Goal: Information Seeking & Learning: Learn about a topic

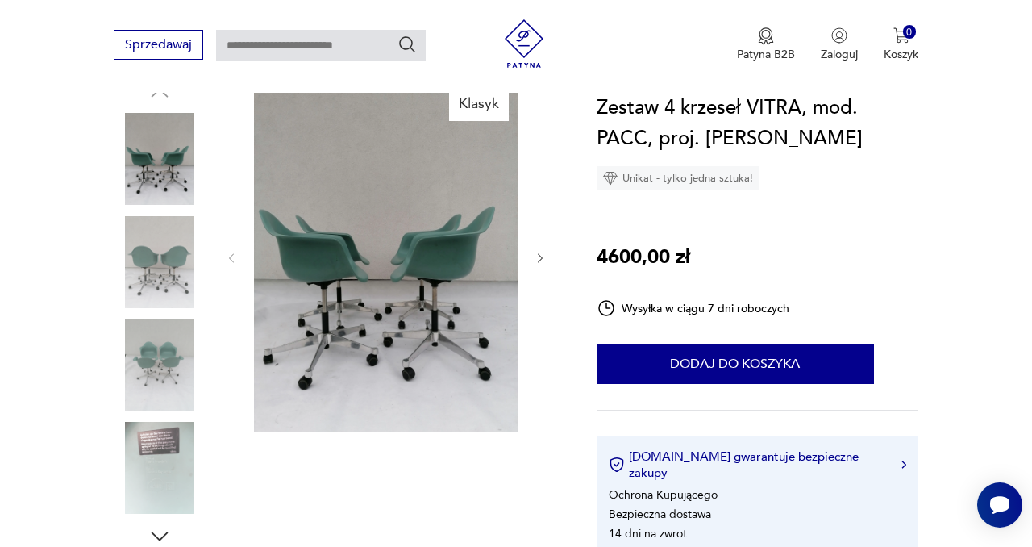
scroll to position [202, 0]
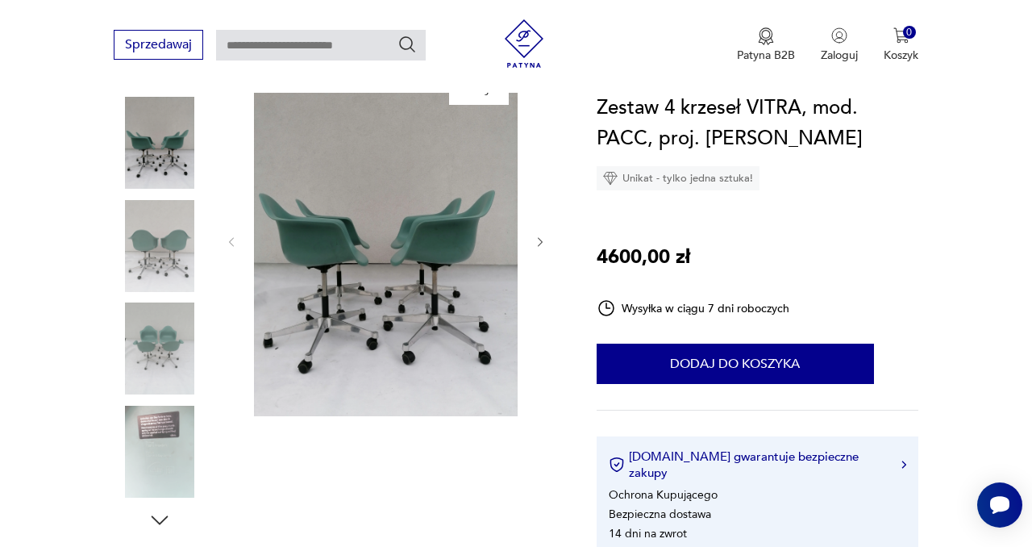
click at [166, 240] on img at bounding box center [160, 246] width 92 height 92
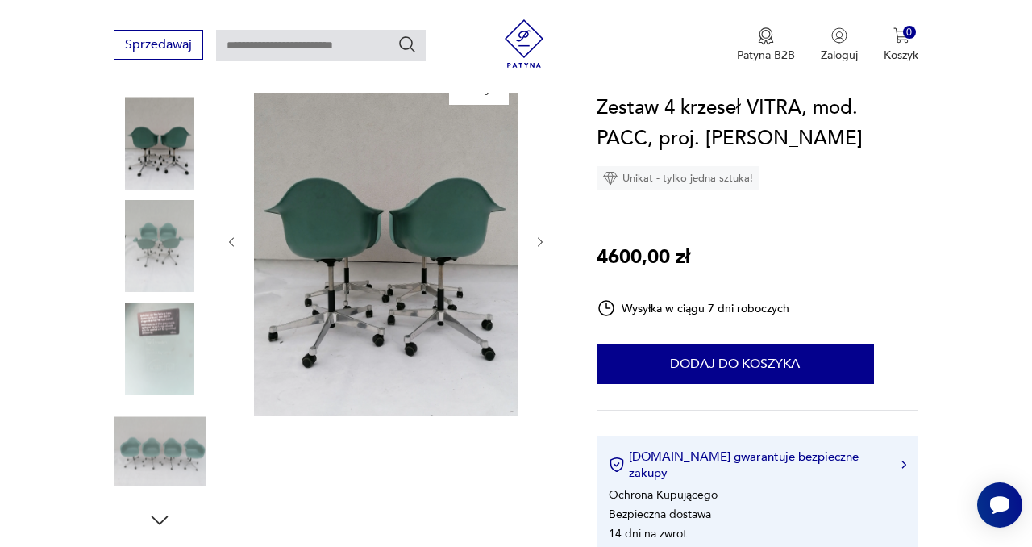
click at [166, 244] on img at bounding box center [160, 246] width 92 height 92
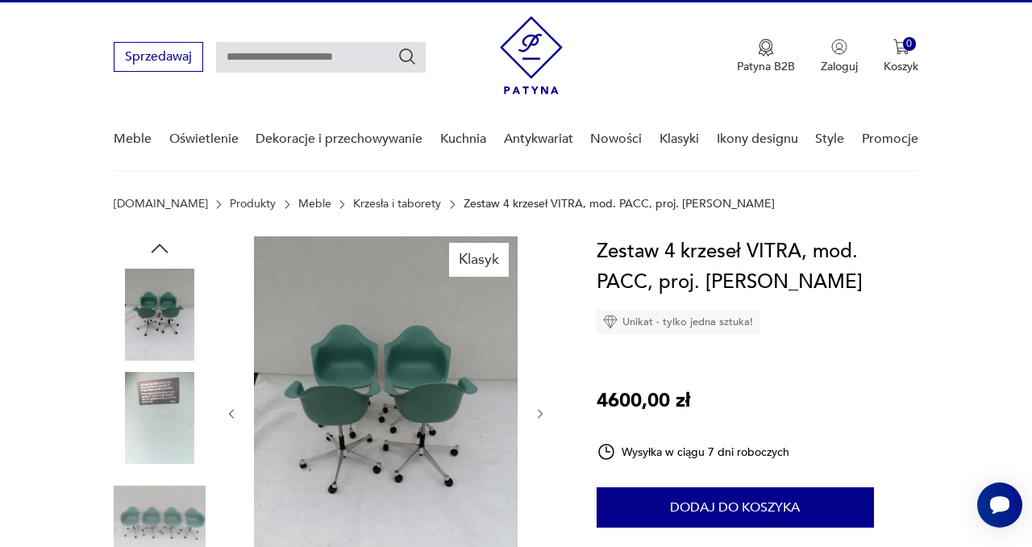
scroll to position [0, 0]
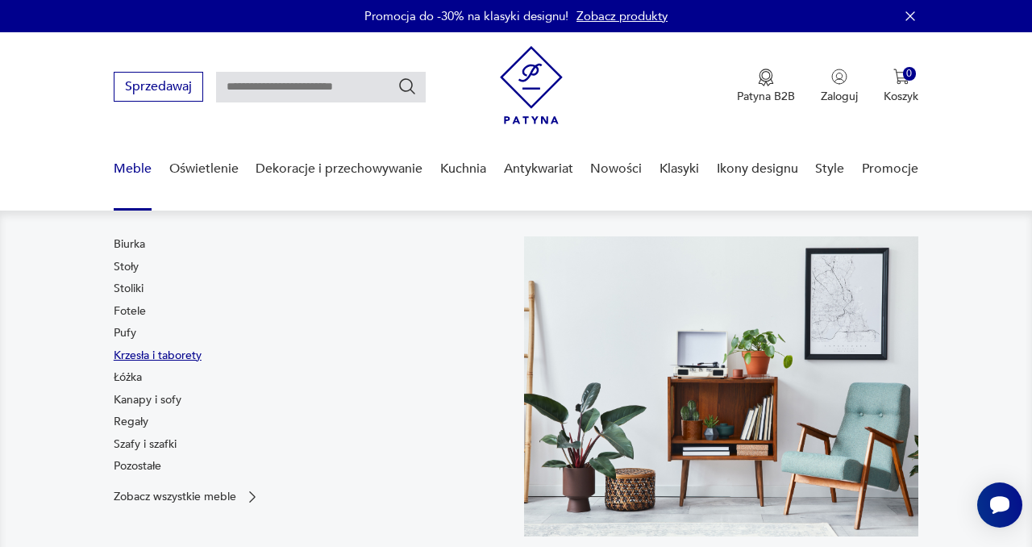
click at [130, 351] on link "Krzesła i taborety" at bounding box center [158, 356] width 88 height 16
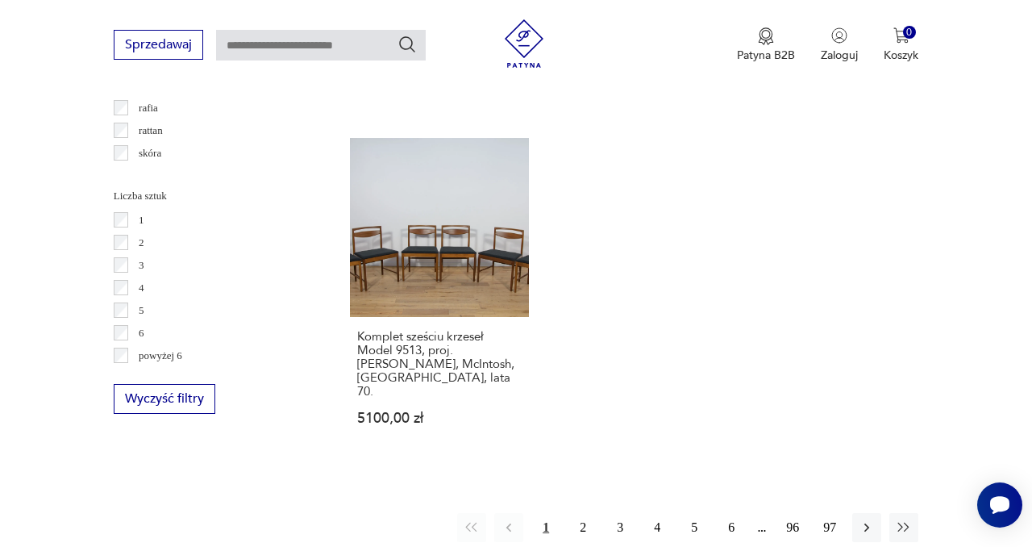
scroll to position [2283, 0]
click at [584, 511] on button "2" at bounding box center [583, 525] width 29 height 29
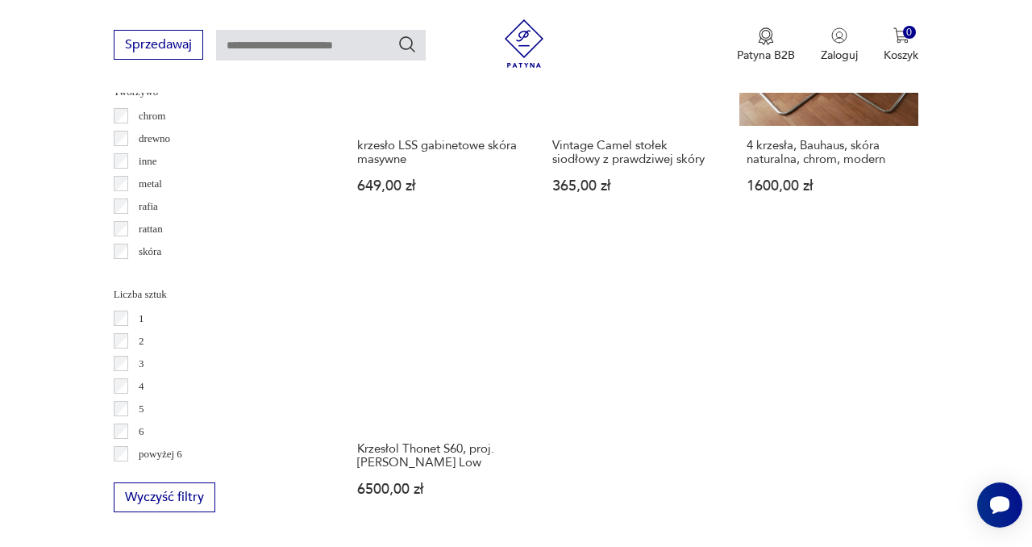
scroll to position [2201, 0]
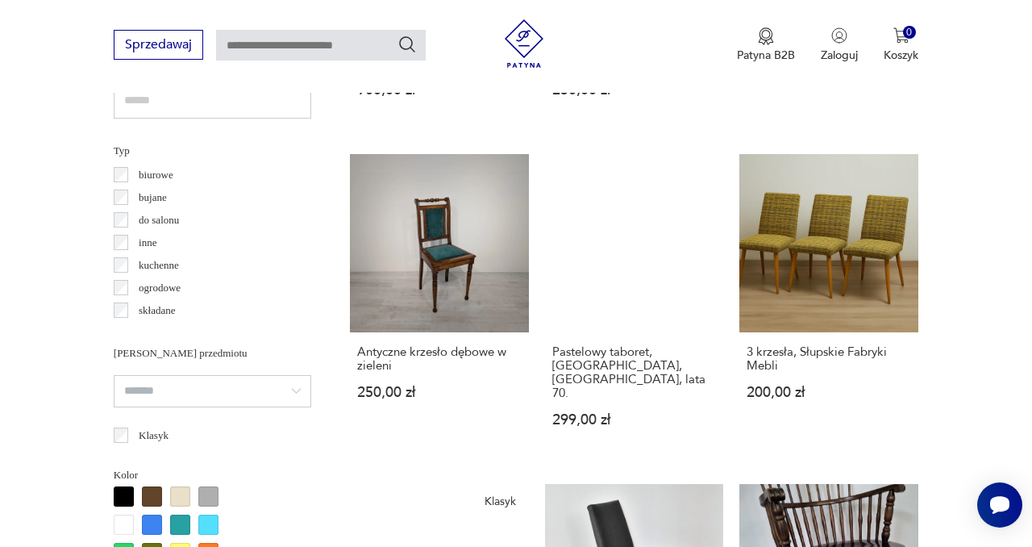
scroll to position [1172, 0]
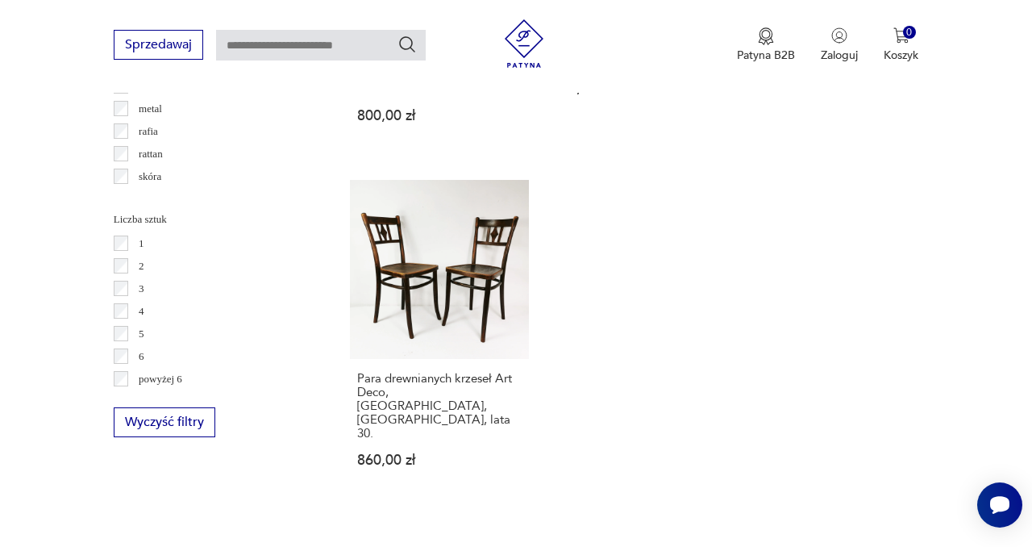
scroll to position [2263, 0]
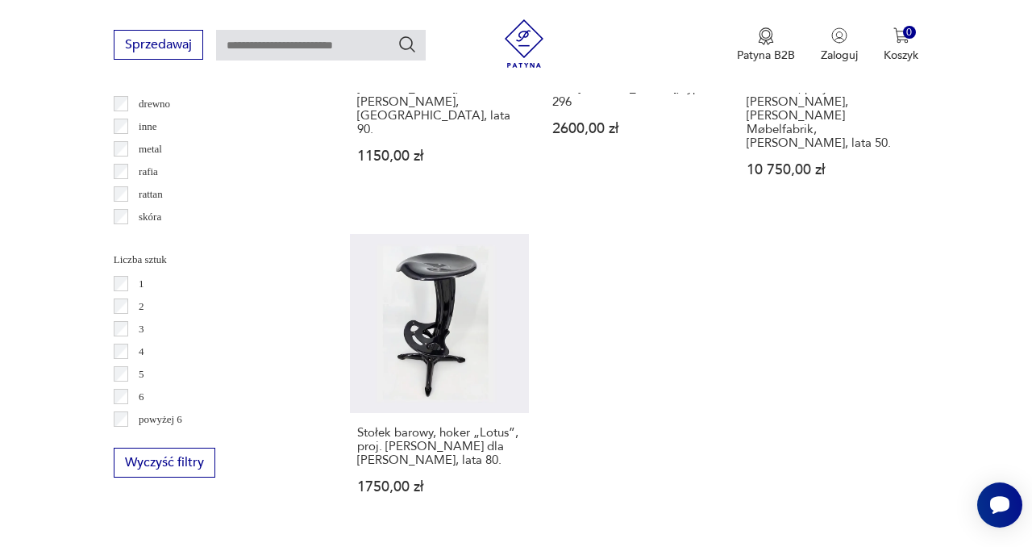
scroll to position [2237, 0]
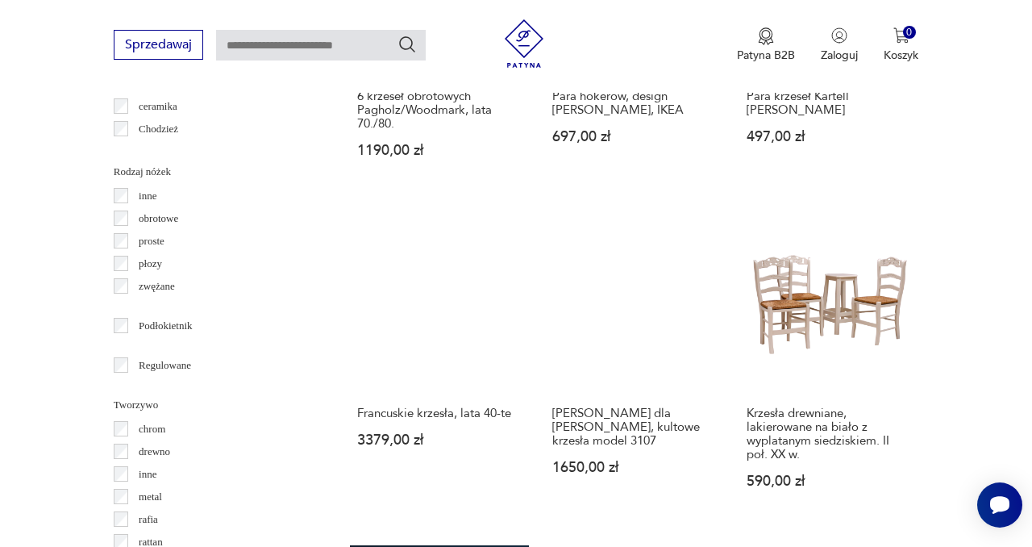
scroll to position [1883, 0]
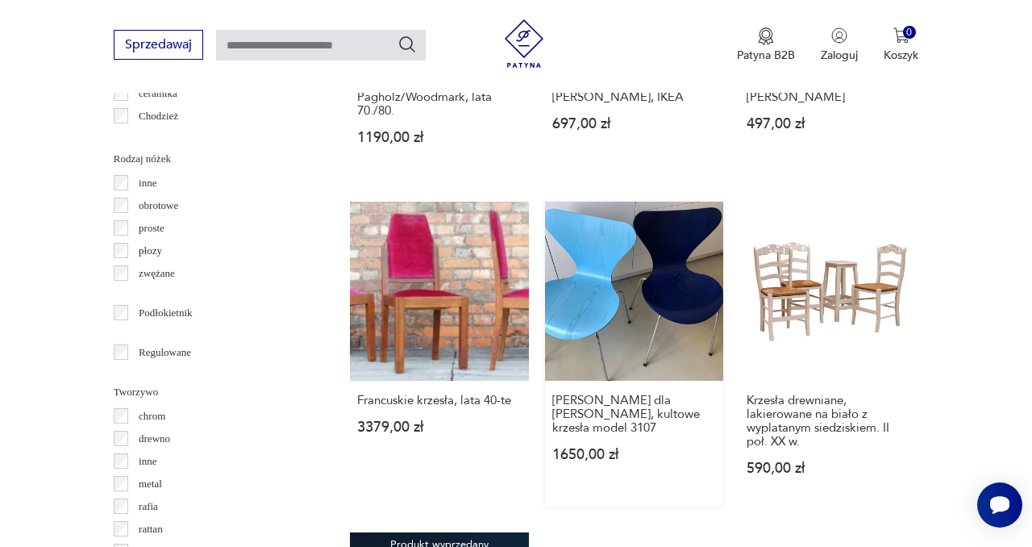
click at [656, 244] on link "[PERSON_NAME] dla [PERSON_NAME], kultowe krzesła model 3107 1650,00 zł" at bounding box center [634, 354] width 179 height 305
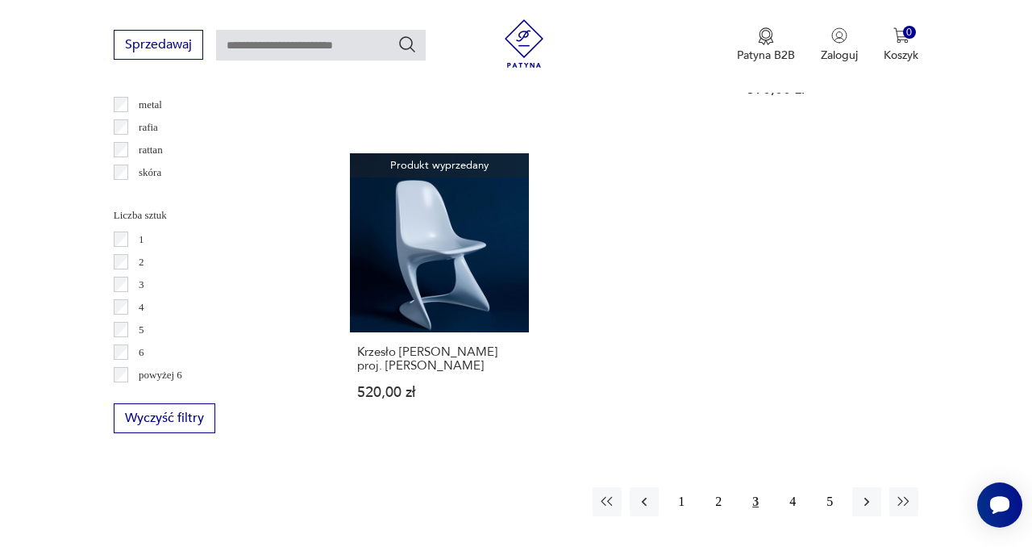
scroll to position [2266, 0]
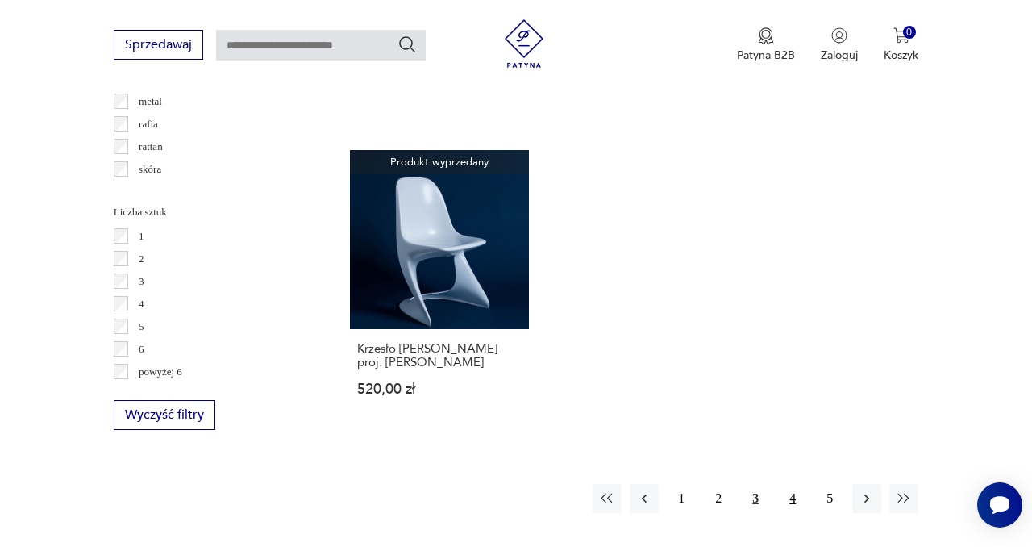
click at [794, 484] on button "4" at bounding box center [792, 498] width 29 height 29
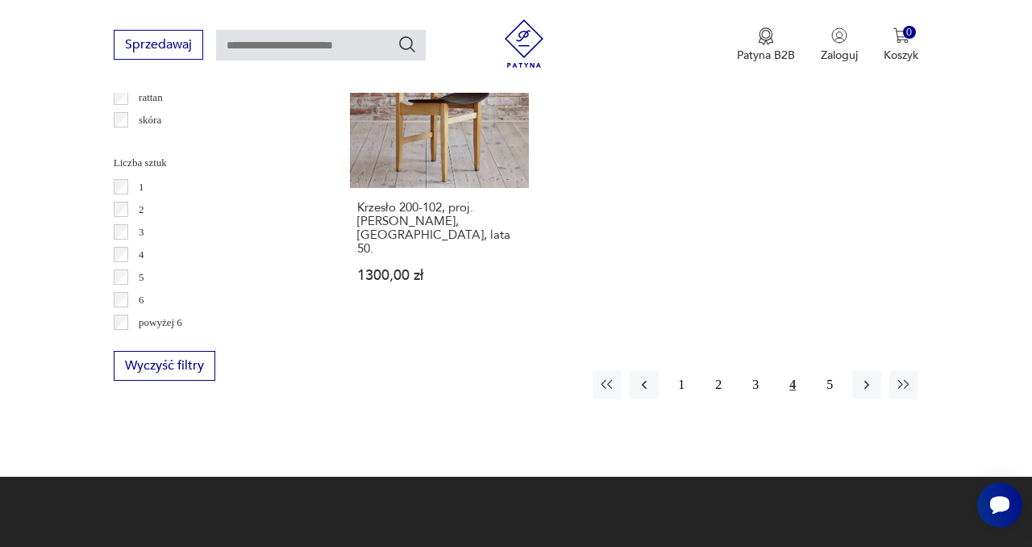
scroll to position [2316, 0]
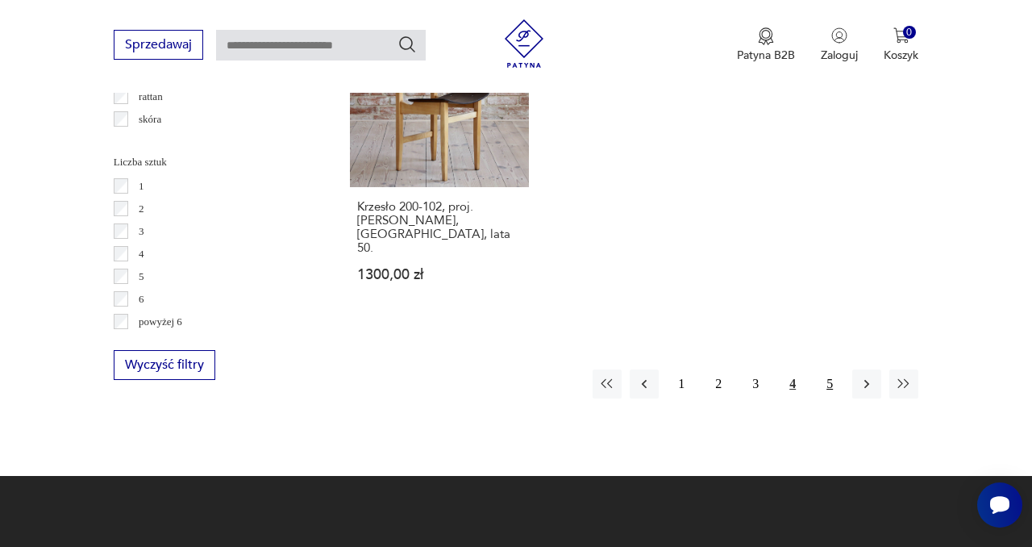
click at [829, 369] on button "5" at bounding box center [829, 383] width 29 height 29
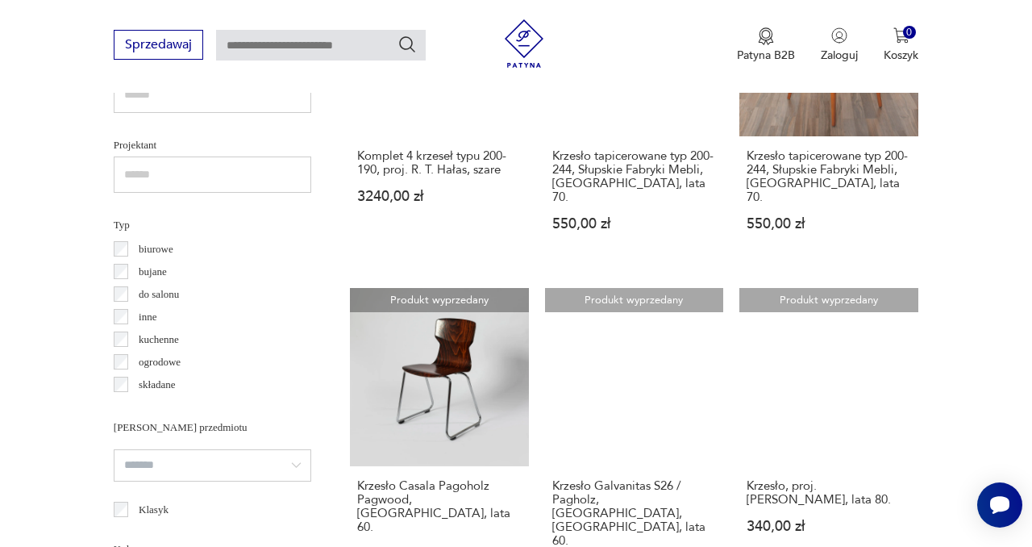
scroll to position [1117, 0]
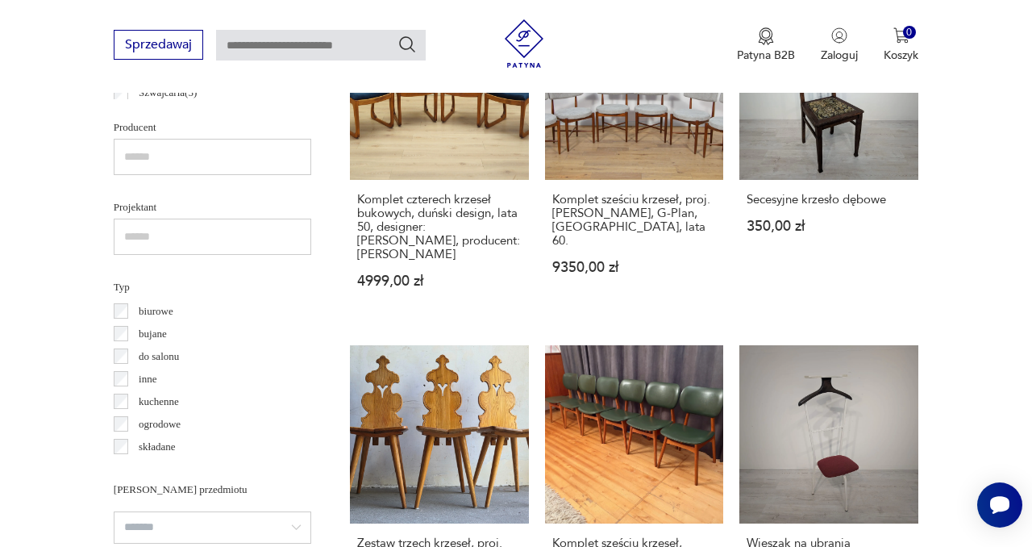
scroll to position [1070, 0]
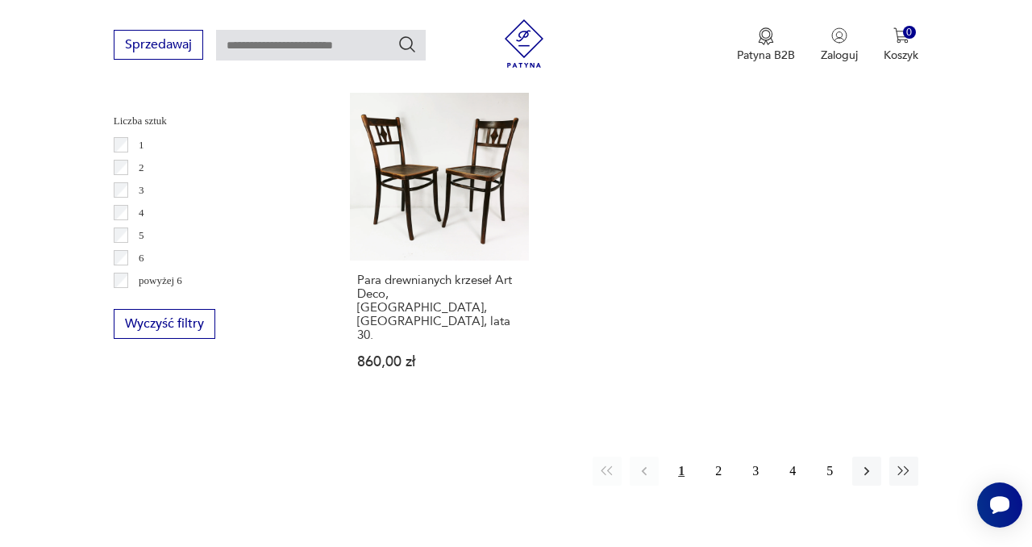
scroll to position [2359, 0]
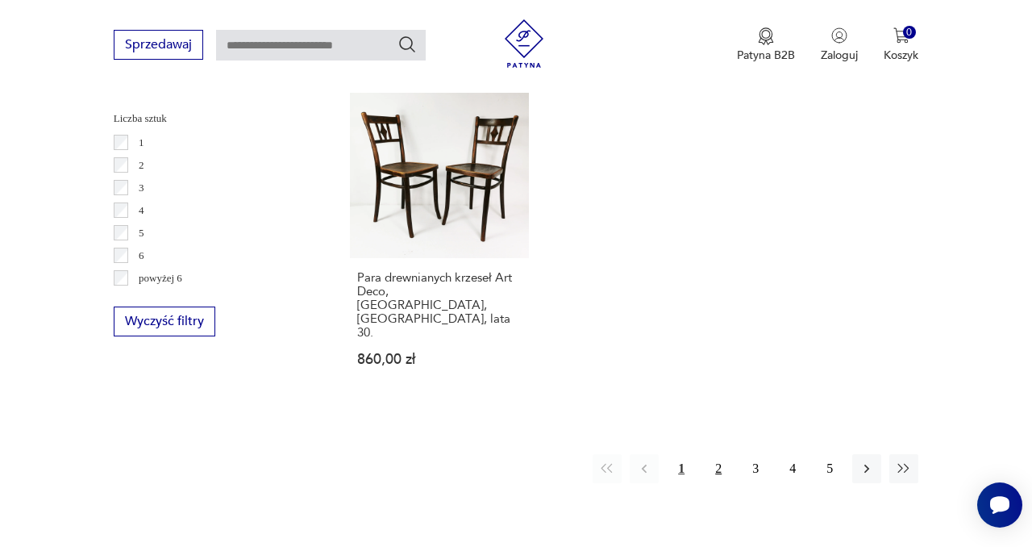
click at [719, 454] on button "2" at bounding box center [718, 468] width 29 height 29
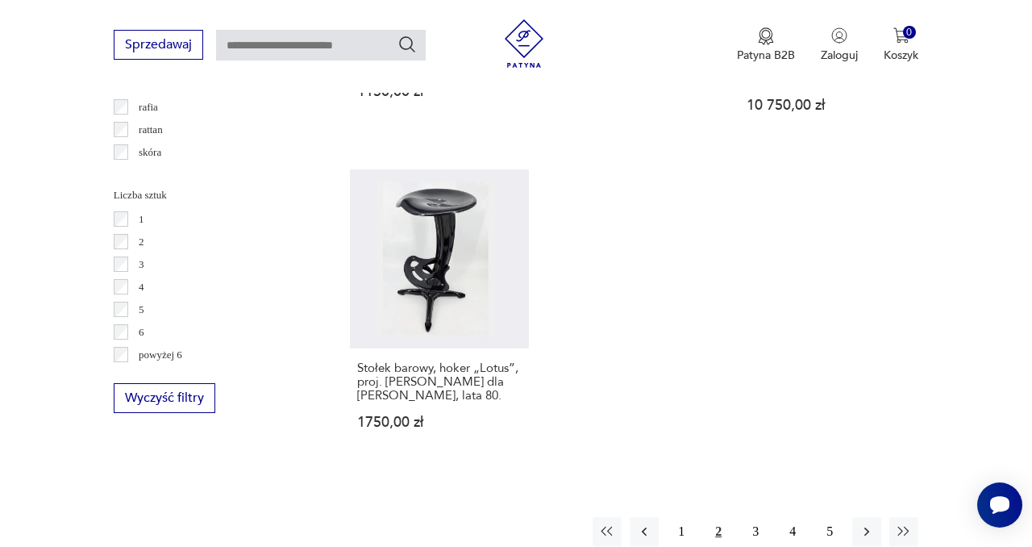
scroll to position [2283, 0]
click at [759, 516] on button "3" at bounding box center [755, 530] width 29 height 29
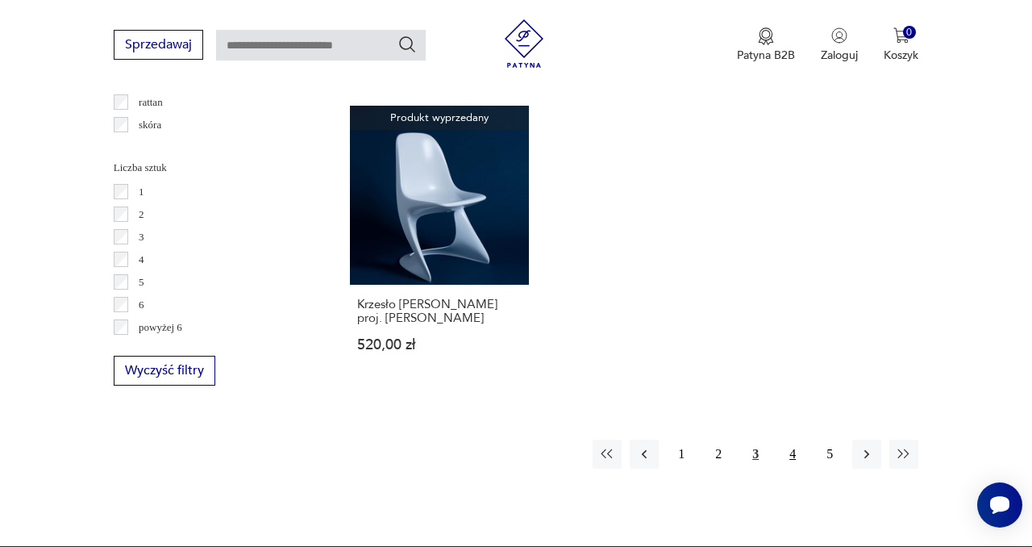
scroll to position [2332, 0]
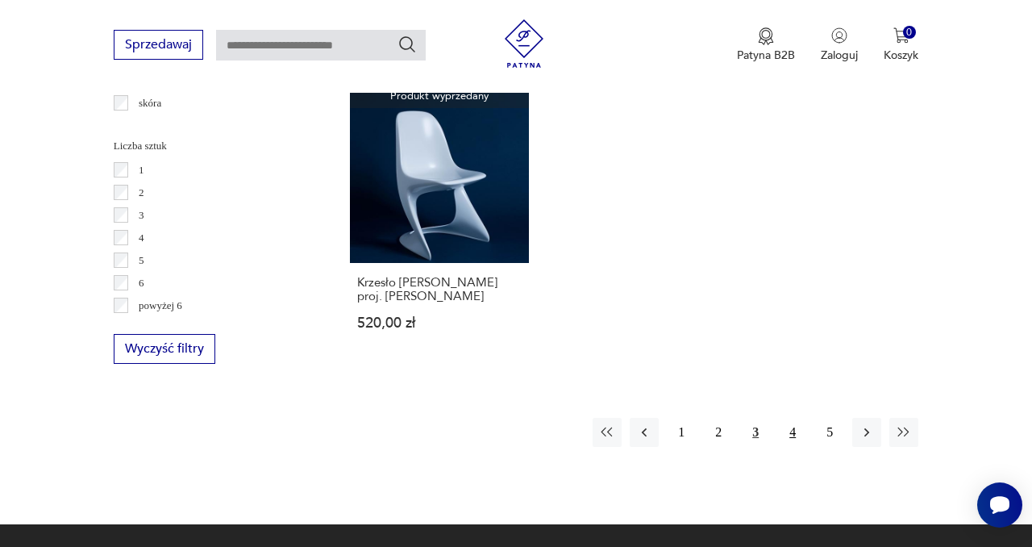
click at [792, 418] on button "4" at bounding box center [792, 432] width 29 height 29
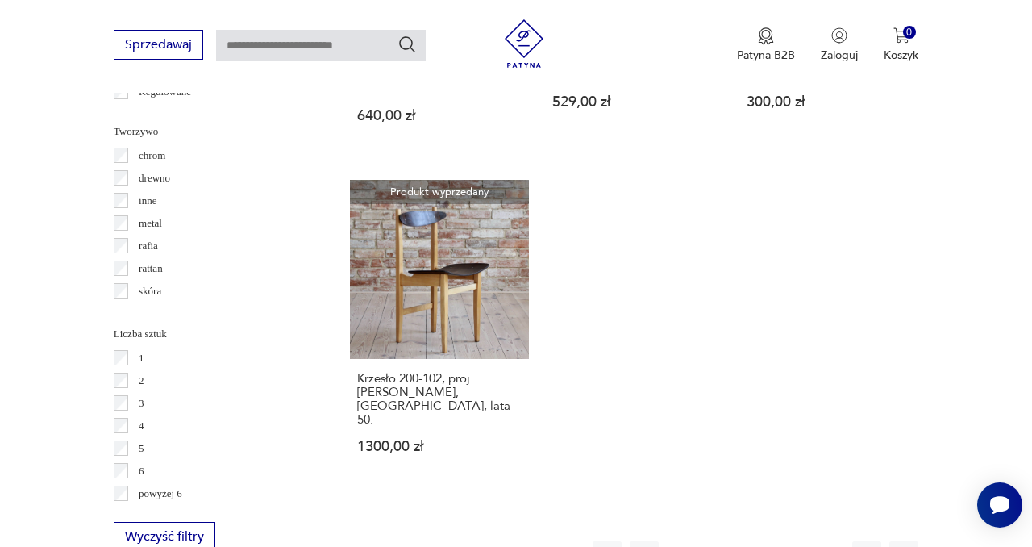
scroll to position [2145, 0]
click at [830, 540] on button "5" at bounding box center [829, 554] width 29 height 29
